Goal: Find specific page/section

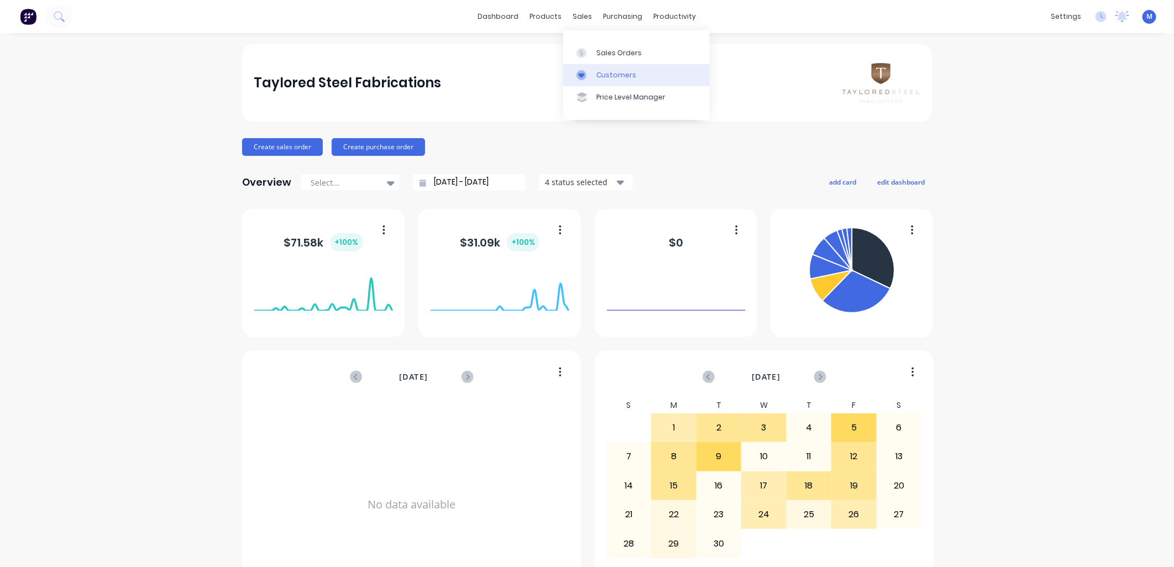
click at [601, 69] on link "Customers" at bounding box center [636, 75] width 147 height 22
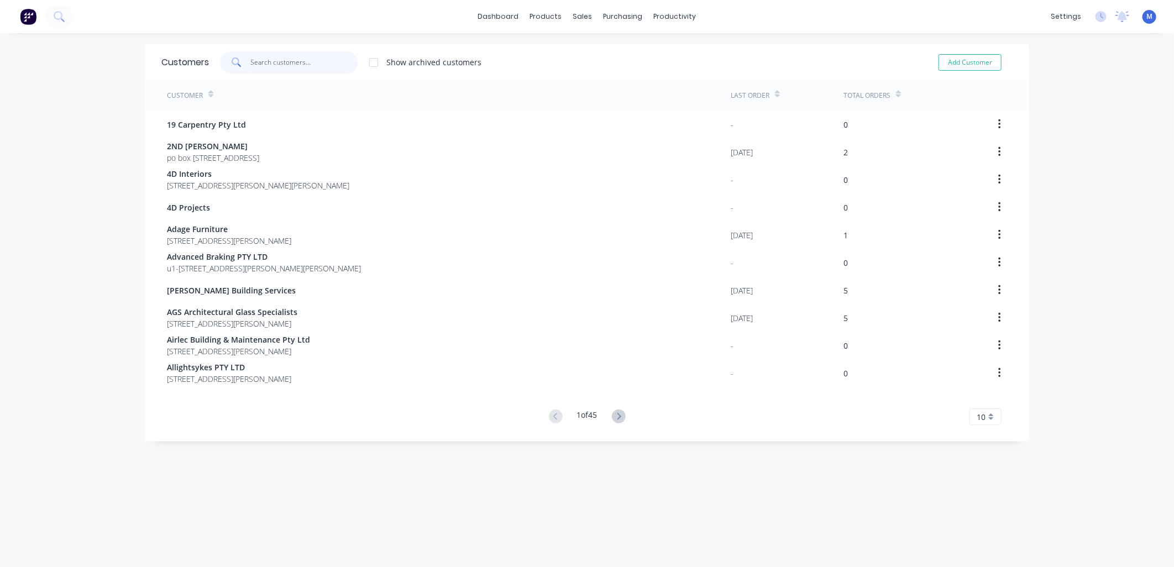
click at [316, 67] on input "text" at bounding box center [305, 62] width 108 height 22
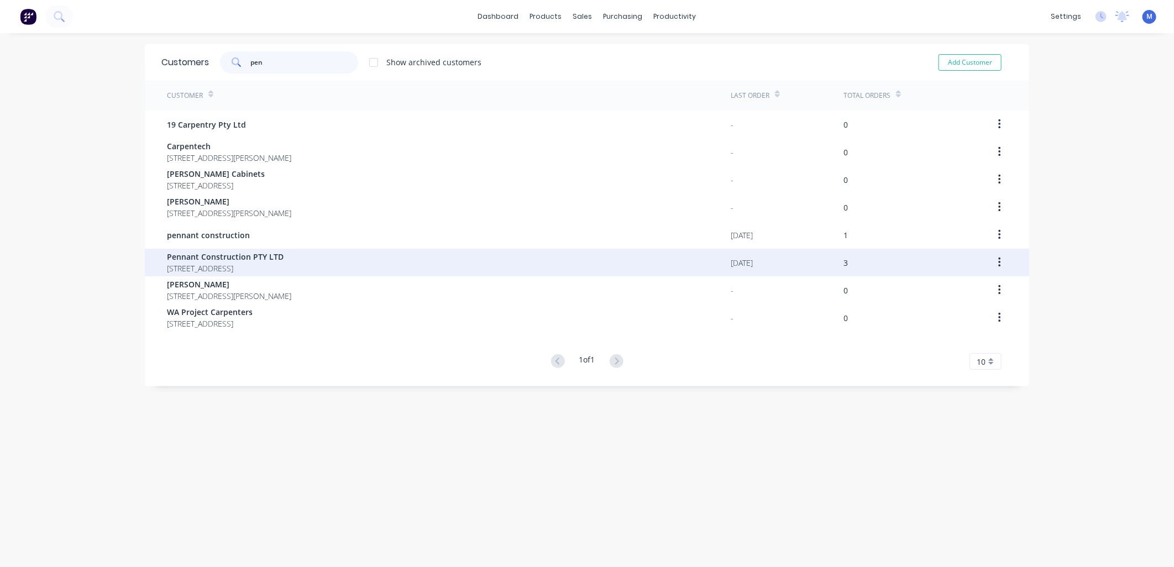
type input "pen"
click at [223, 260] on span "Pennant Construction PTY LTD" at bounding box center [225, 257] width 117 height 12
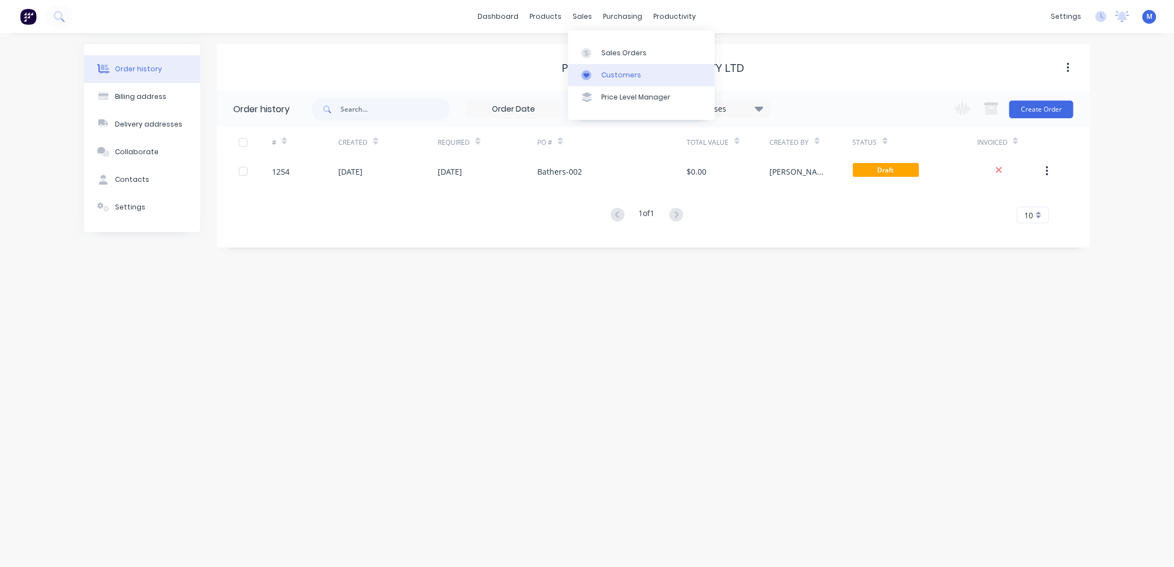
click at [602, 72] on div "Customers" at bounding box center [622, 75] width 40 height 10
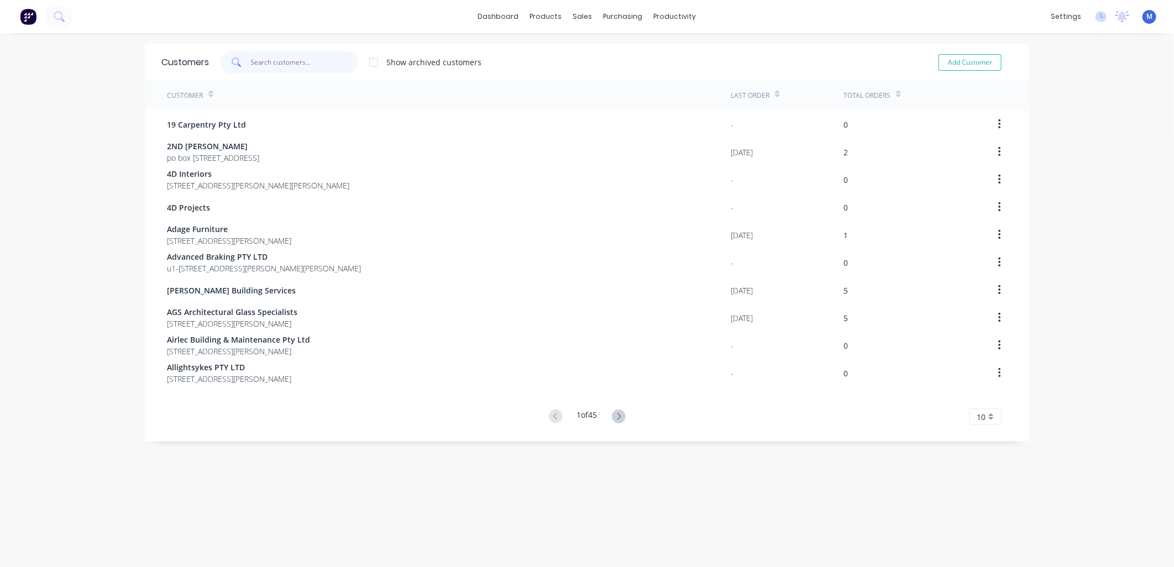
click at [279, 62] on input "text" at bounding box center [305, 62] width 108 height 22
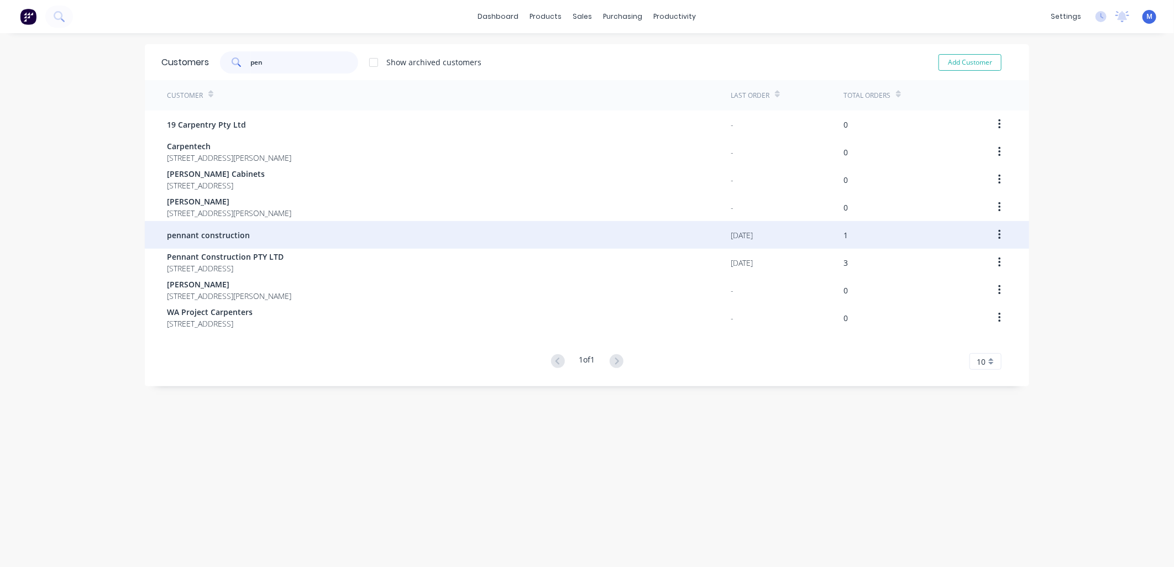
type input "pen"
click at [216, 236] on span "pennant construction" at bounding box center [208, 235] width 83 height 12
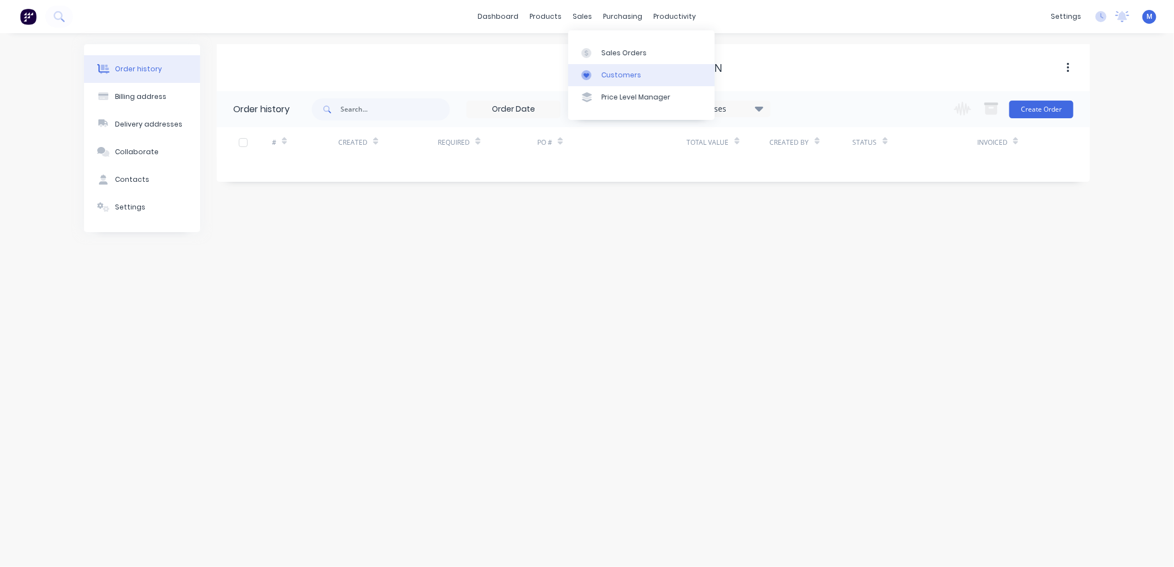
click at [607, 75] on div "Customers" at bounding box center [622, 75] width 40 height 10
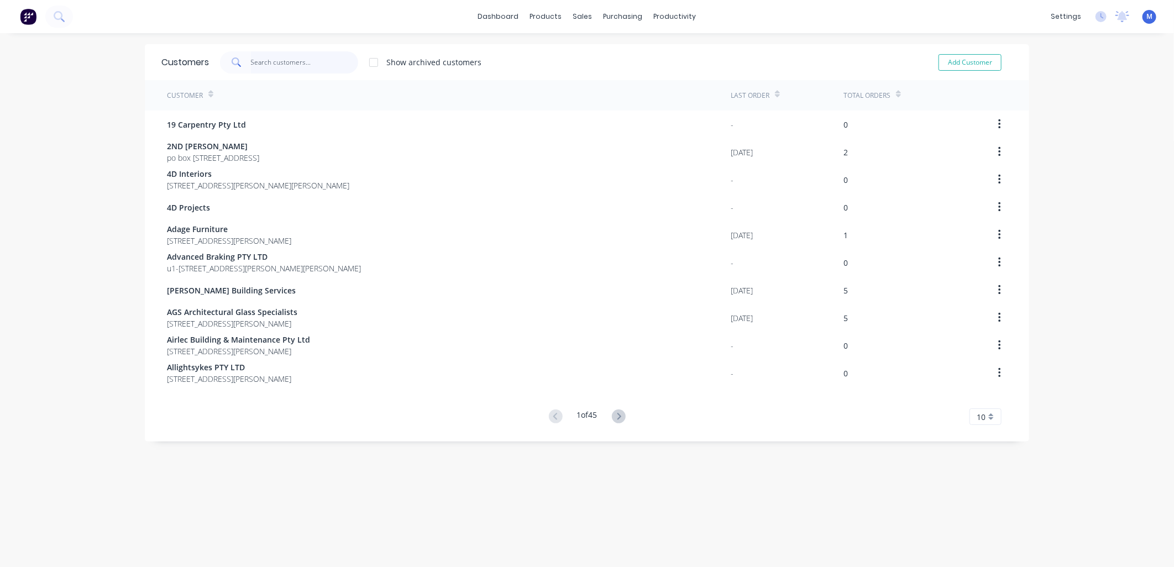
click at [291, 63] on input "text" at bounding box center [305, 62] width 108 height 22
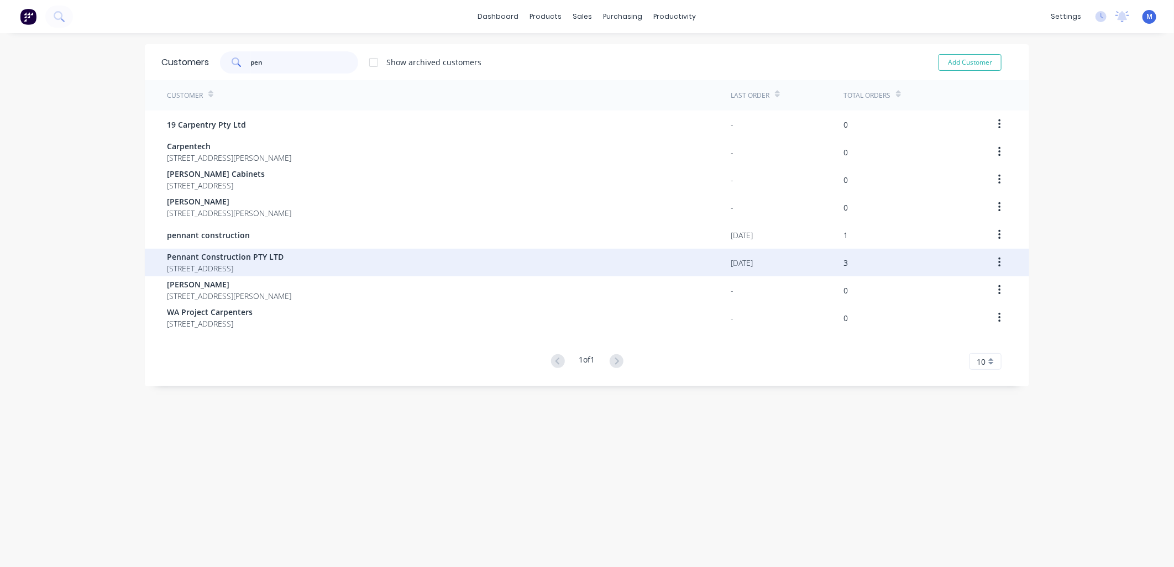
type input "pen"
click at [247, 253] on span "Pennant Construction PTY LTD" at bounding box center [225, 257] width 117 height 12
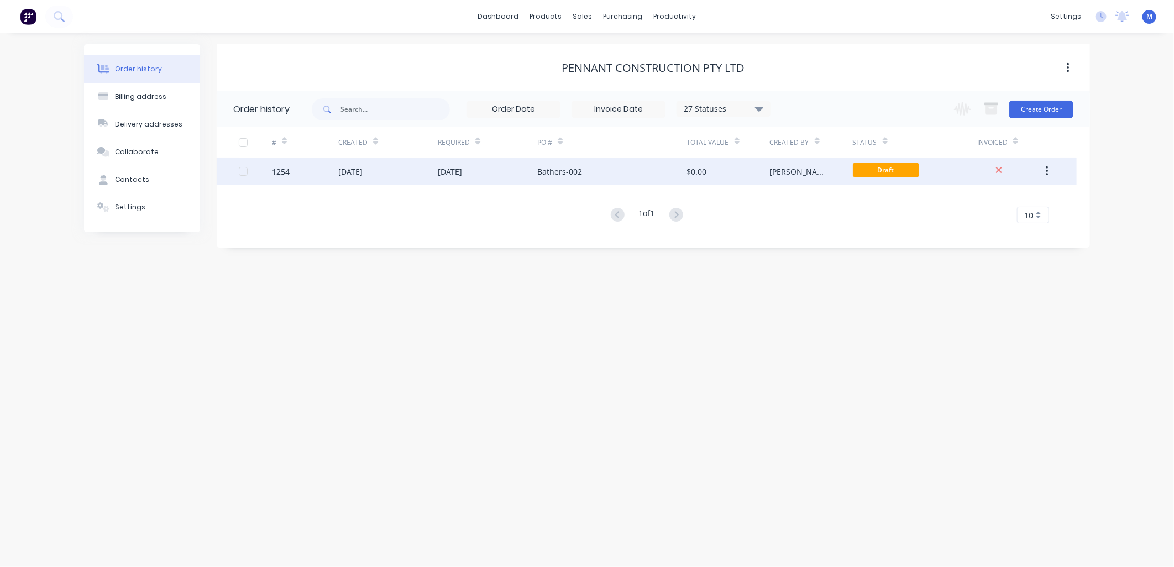
click at [550, 170] on div "Bathers-002" at bounding box center [559, 172] width 45 height 12
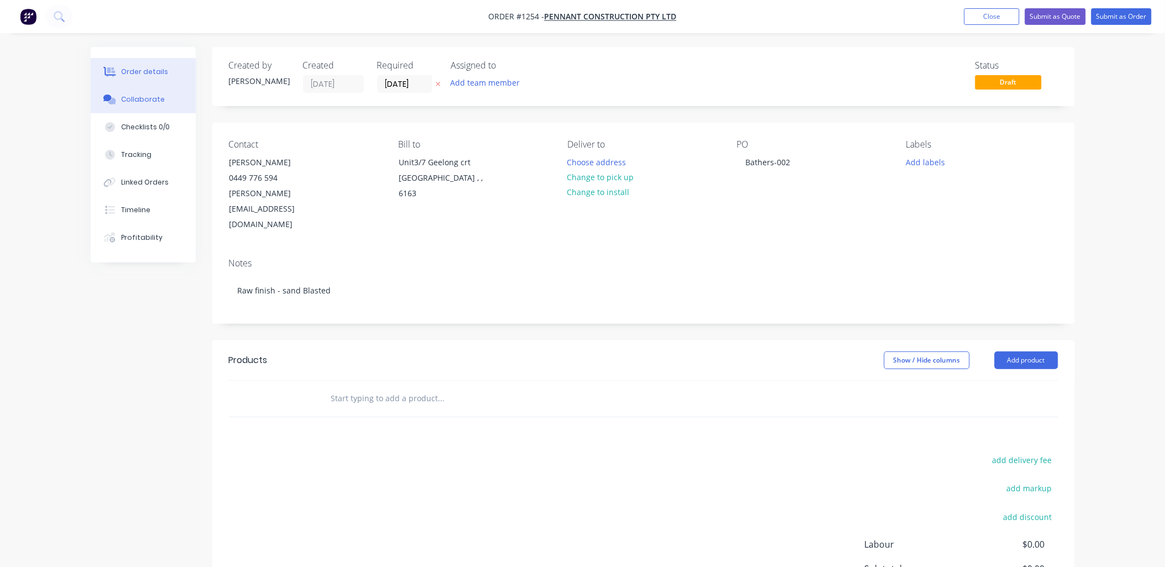
click at [145, 97] on div "Collaborate" at bounding box center [143, 100] width 44 height 10
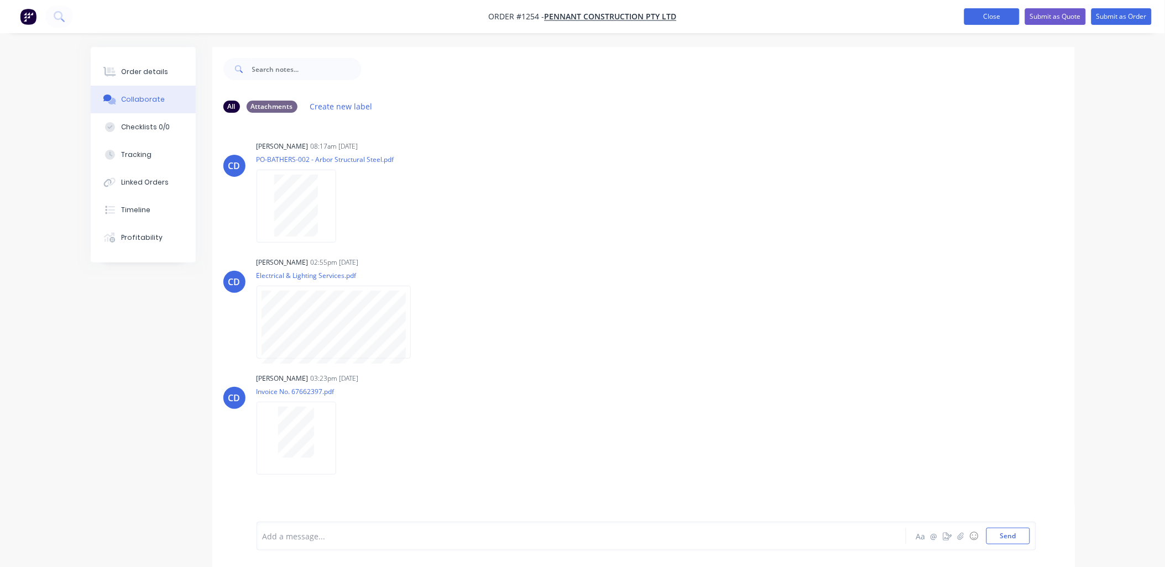
click at [985, 13] on button "Close" at bounding box center [991, 16] width 55 height 17
